Goal: Transaction & Acquisition: Purchase product/service

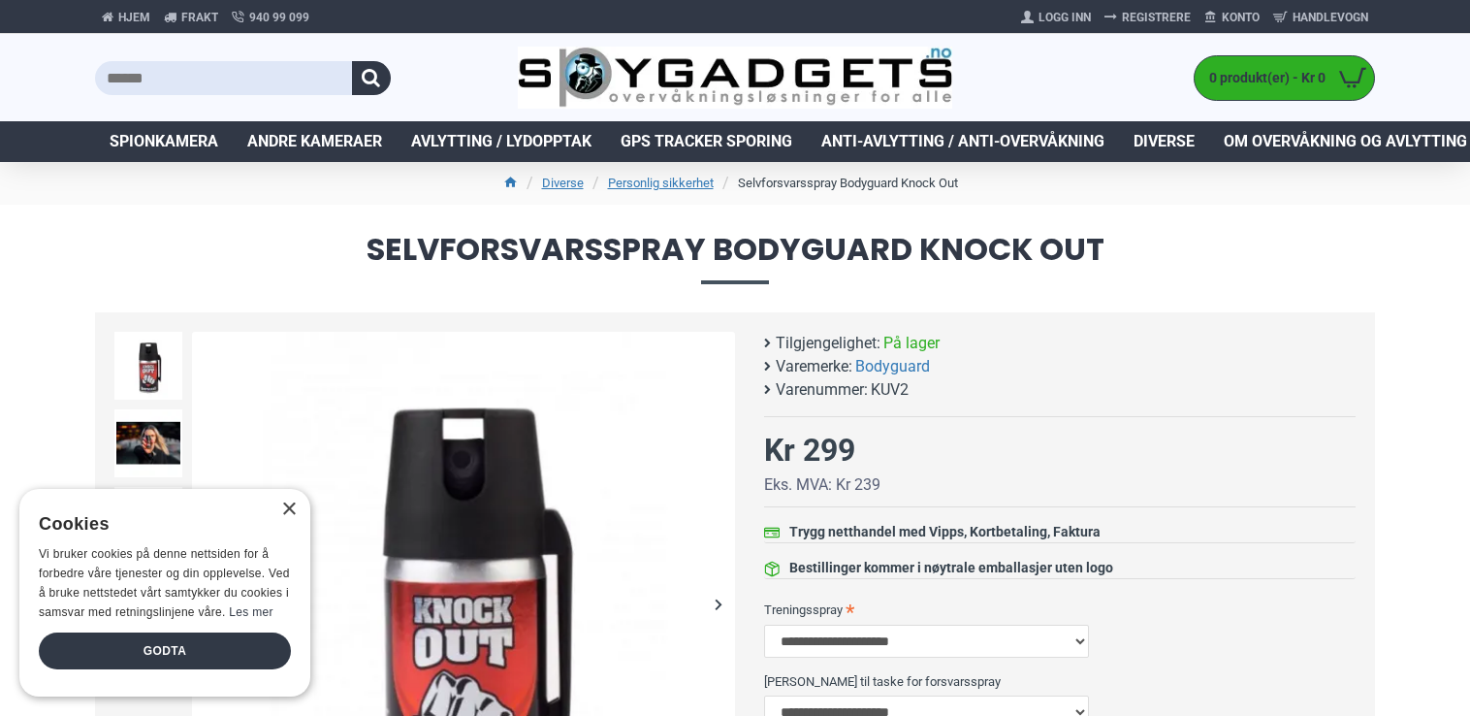
click at [1364, 250] on span "Selvforsvarsspray Bodyguard Knock Out" at bounding box center [735, 258] width 1280 height 49
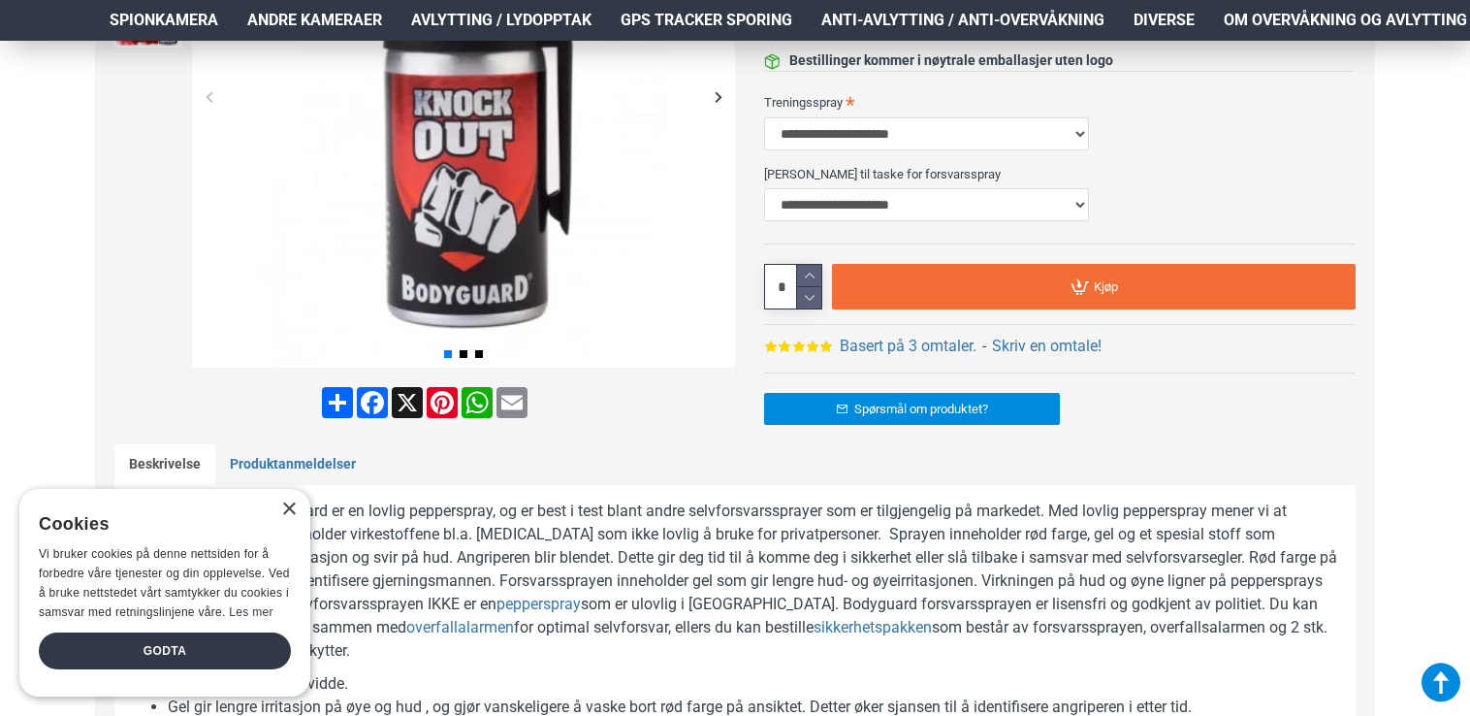
scroll to position [517, 0]
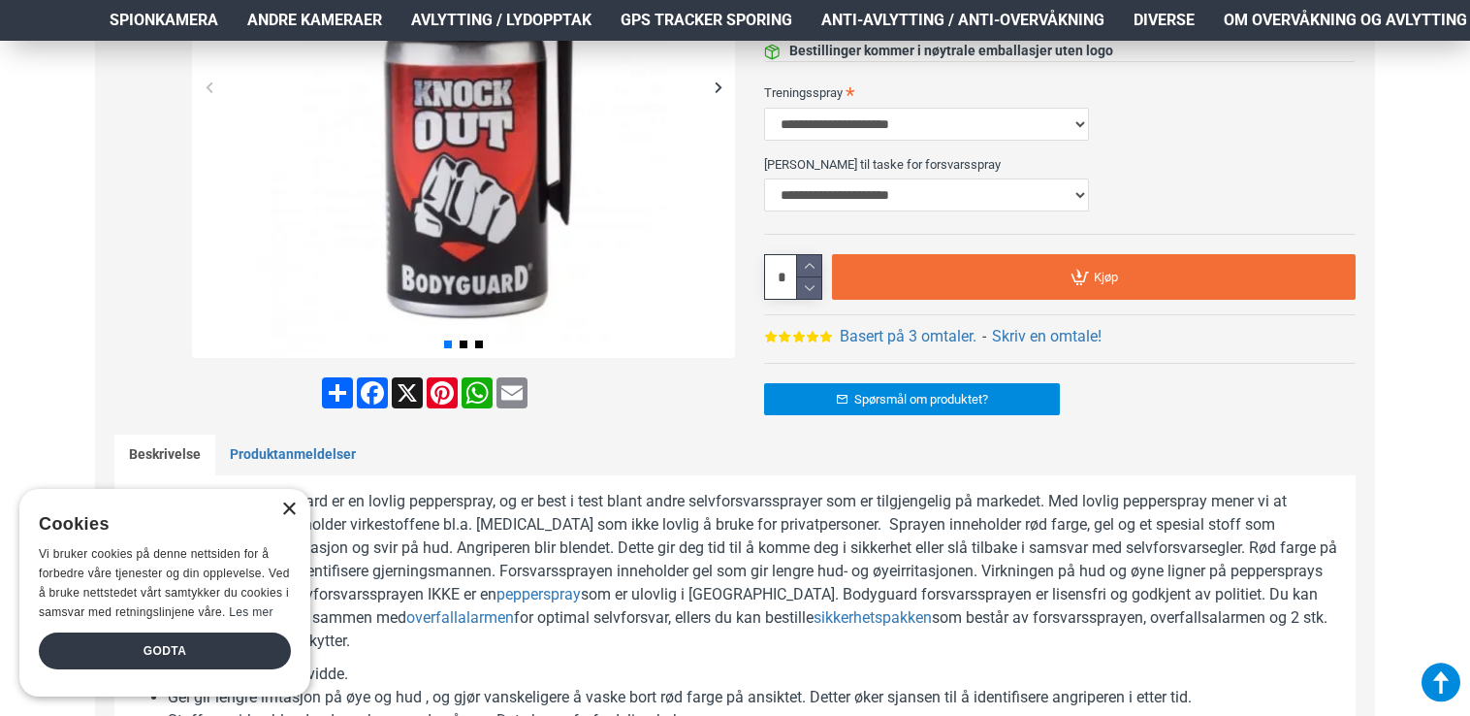
click at [290, 515] on div "×" at bounding box center [288, 509] width 15 height 15
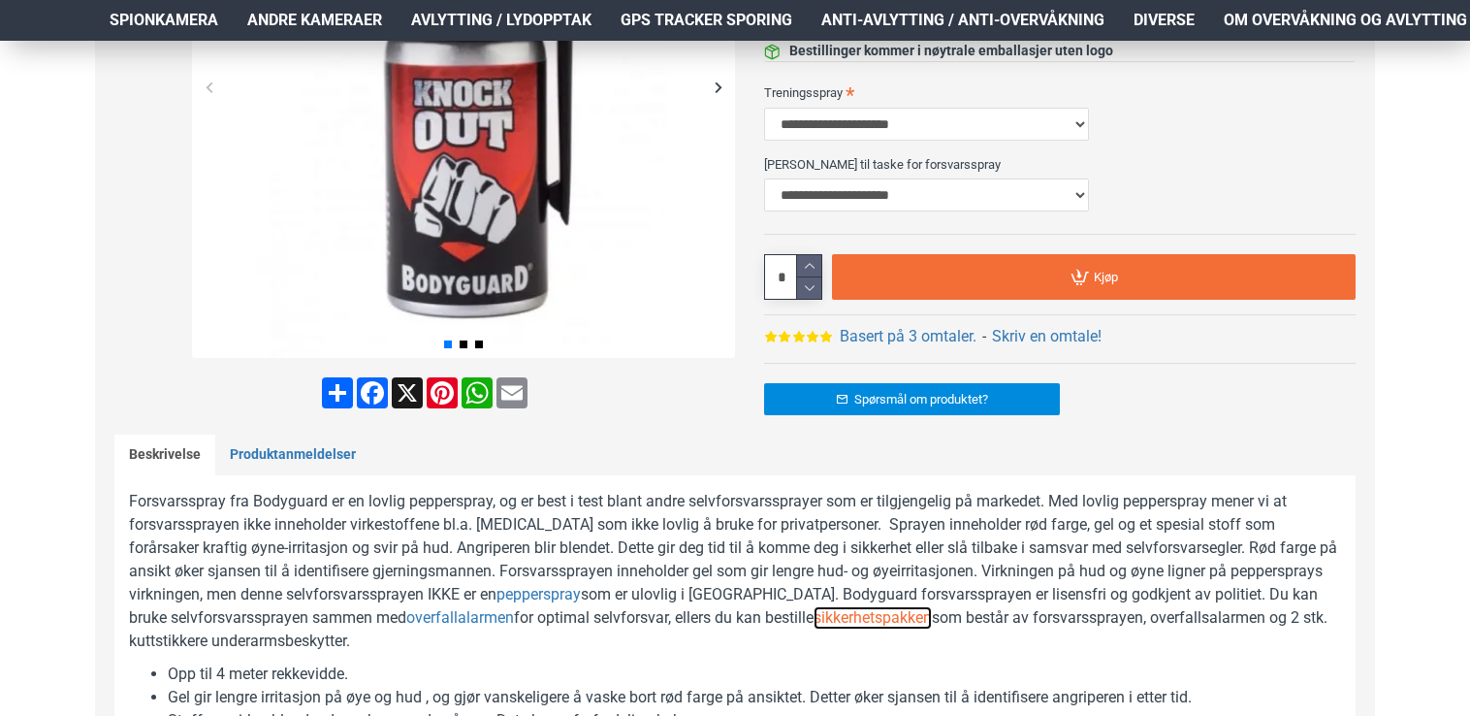
click at [834, 611] on link "sikkerhetspakken" at bounding box center [873, 617] width 118 height 23
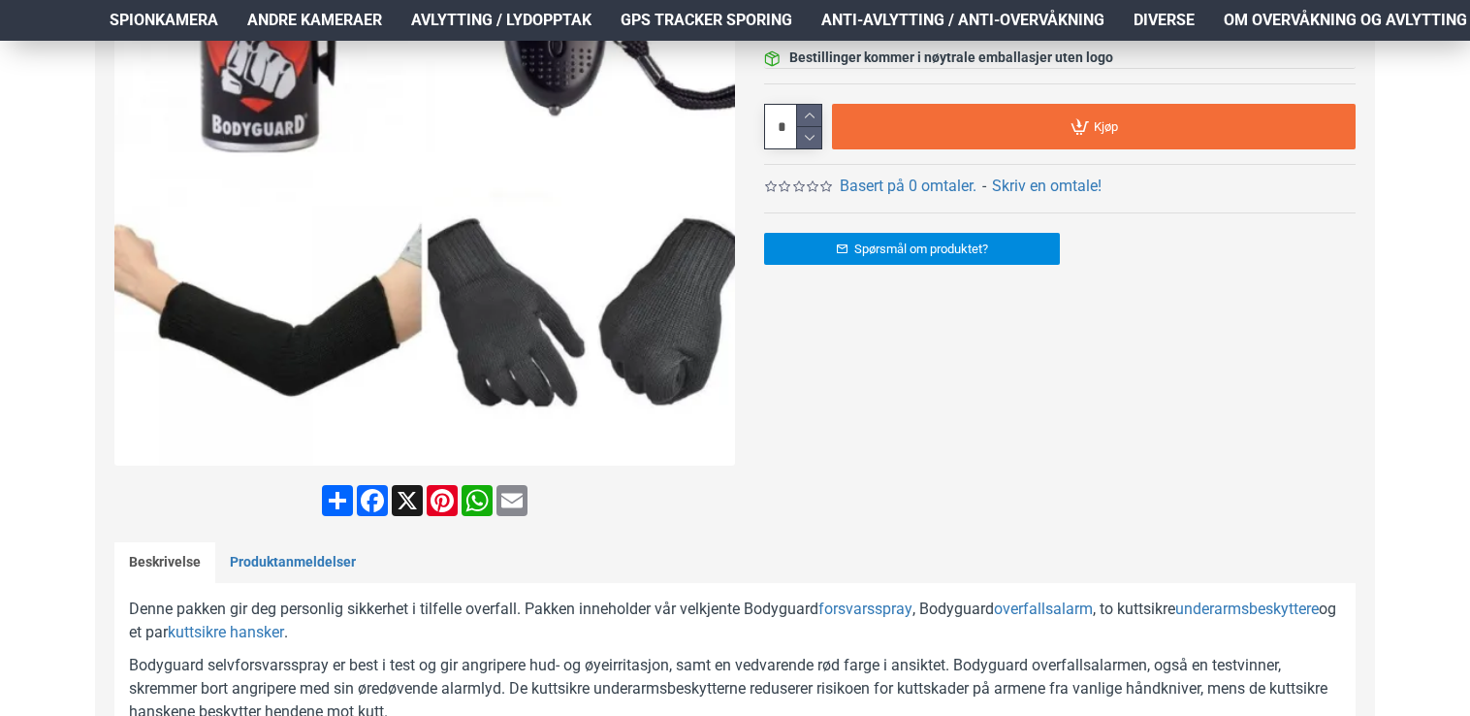
scroll to position [543, 0]
